Goal: Task Accomplishment & Management: Manage account settings

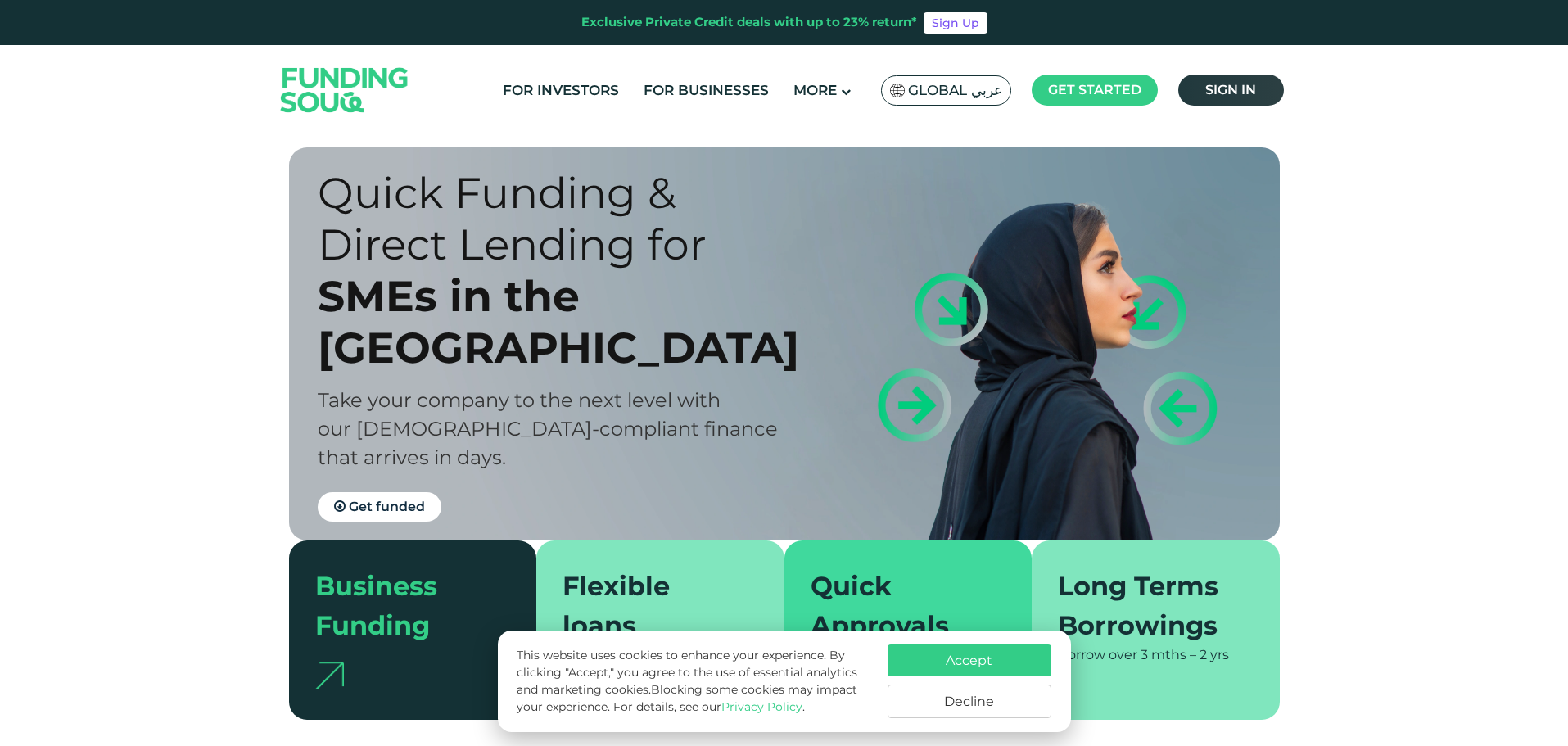
click at [1249, 96] on span "Sign in" at bounding box center [1230, 90] width 51 height 16
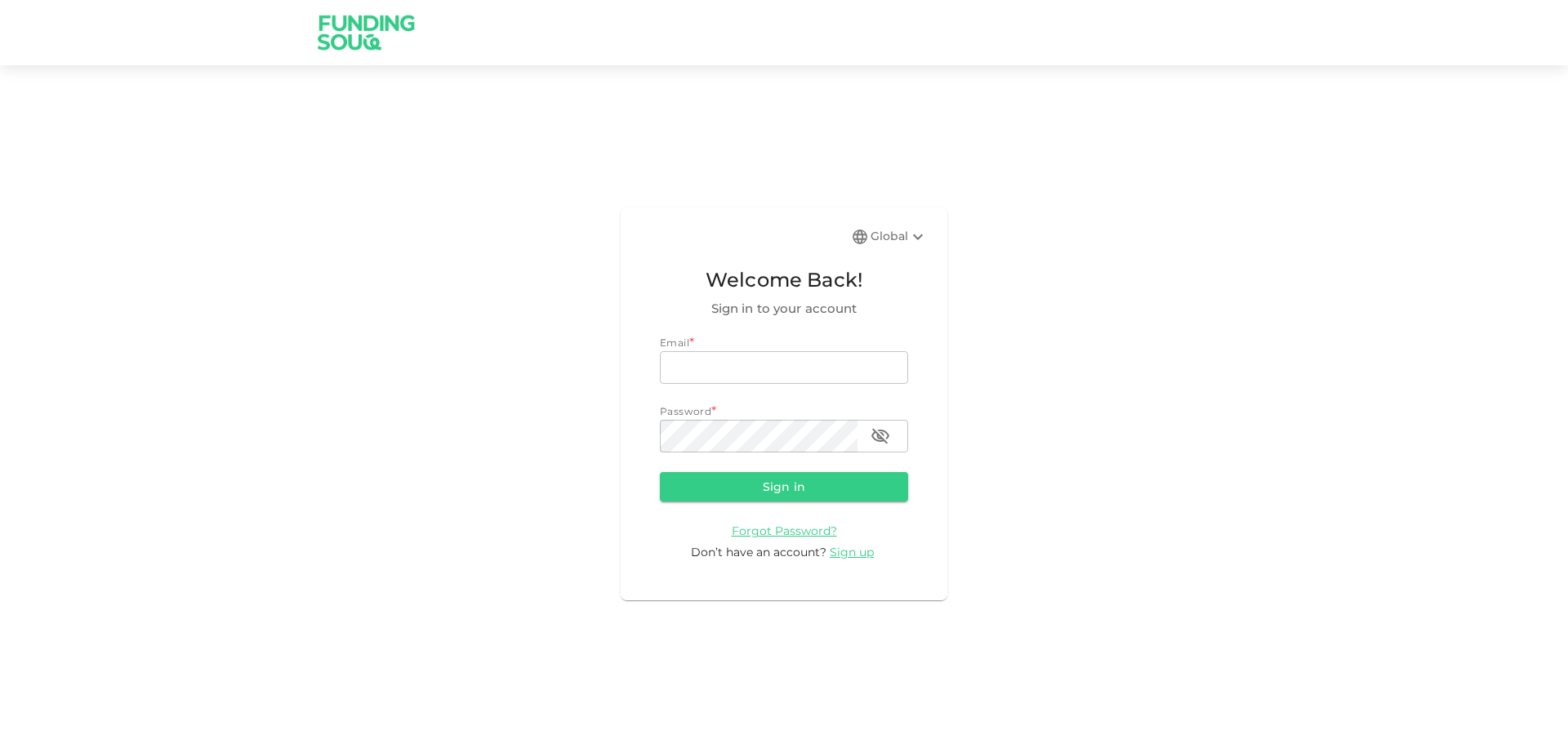
type input "Aasik.mmm@gmail.com"
click at [845, 498] on button "Sign in" at bounding box center [784, 486] width 249 height 30
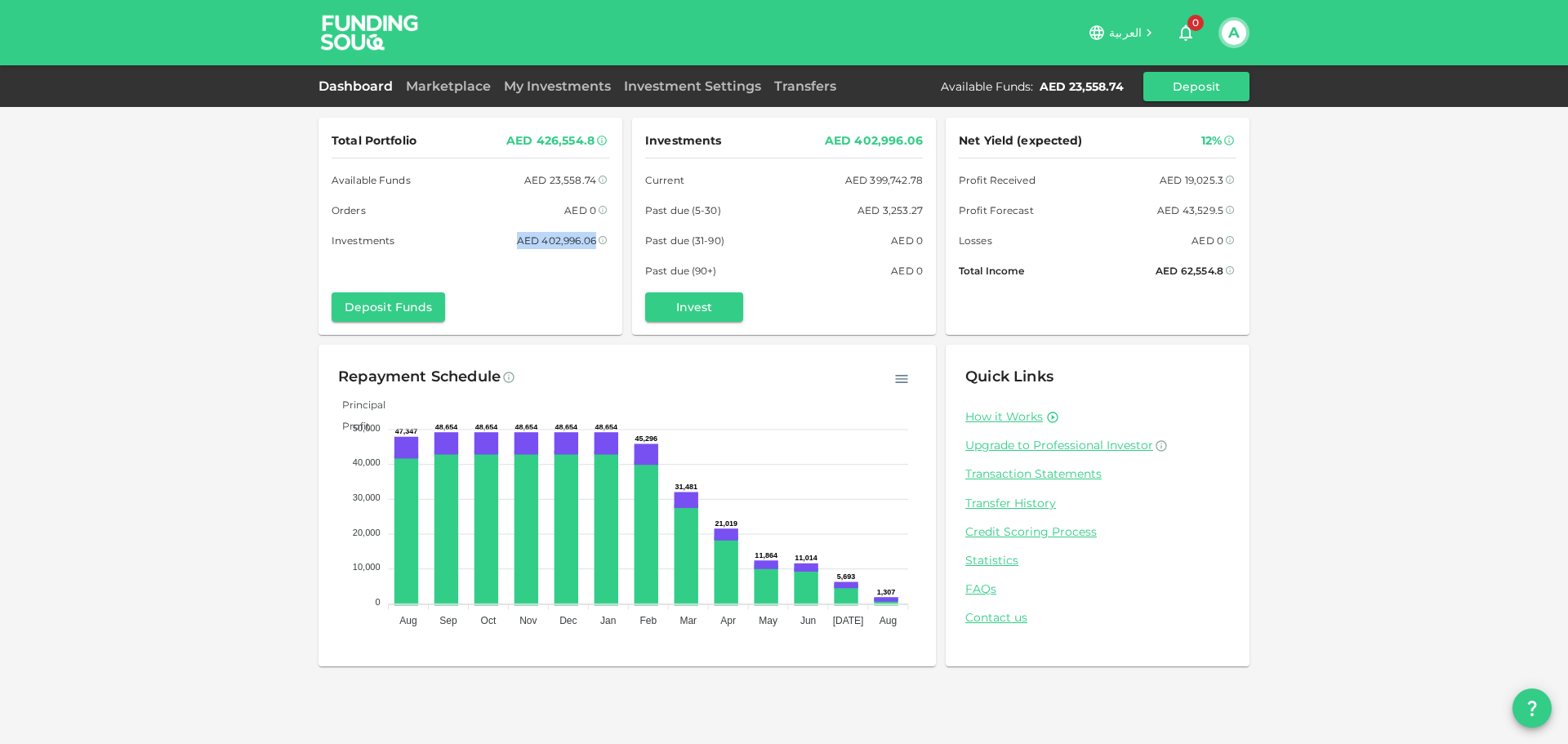
drag, startPoint x: 518, startPoint y: 240, endPoint x: 601, endPoint y: 248, distance: 83.4
click at [601, 248] on div "AED 402,996.06" at bounding box center [563, 240] width 93 height 17
